Goal: Task Accomplishment & Management: Use online tool/utility

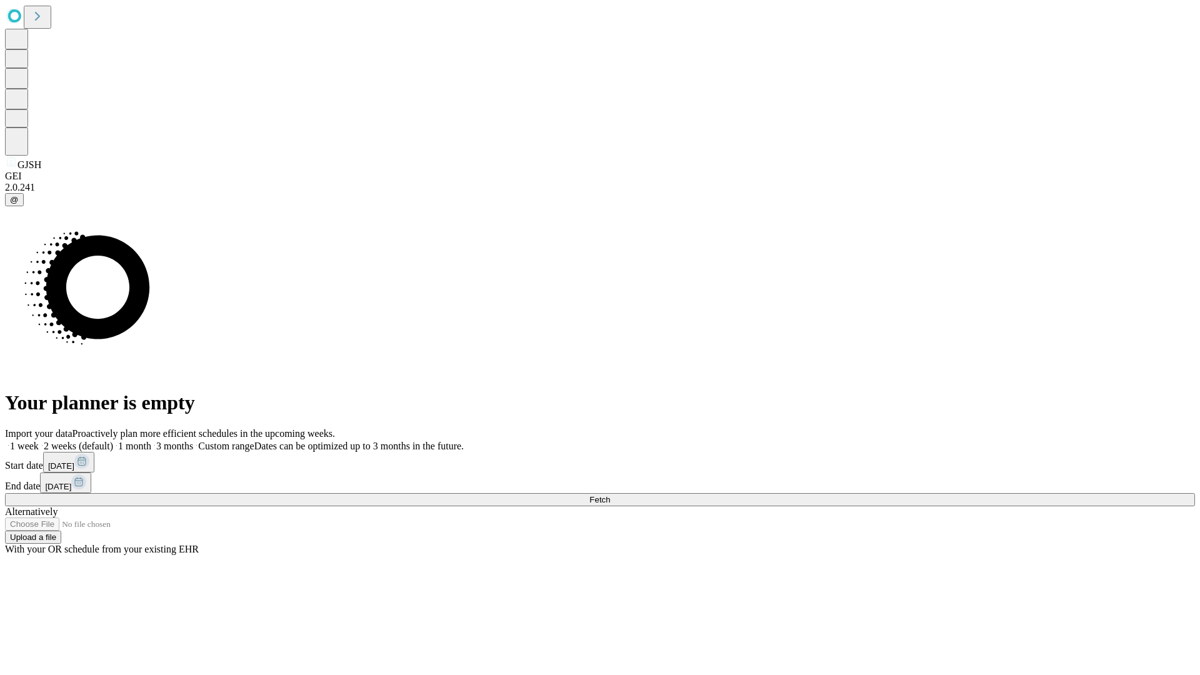
click at [610, 495] on span "Fetch" at bounding box center [600, 499] width 21 height 9
